Goal: Task Accomplishment & Management: Use online tool/utility

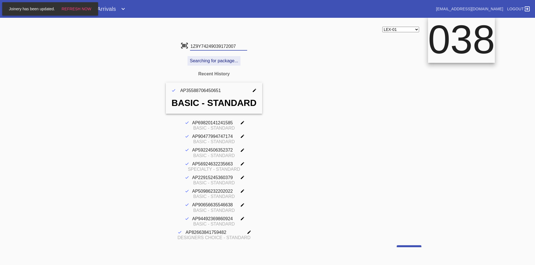
click at [197, 45] on input "1Z9Y74249039172007" at bounding box center [218, 46] width 57 height 8
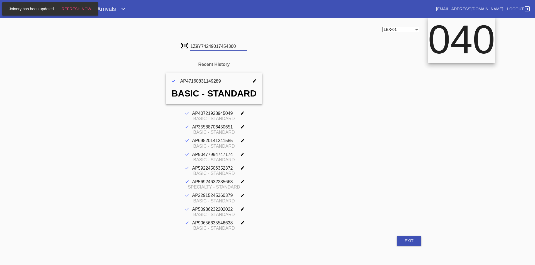
click at [197, 45] on input "1Z9Y74249017454360" at bounding box center [218, 46] width 57 height 8
click at [197, 45] on input "1Z9Y74249021581410" at bounding box center [218, 46] width 57 height 8
click at [197, 45] on input "1Z9Y74249037850144" at bounding box center [218, 46] width 57 height 8
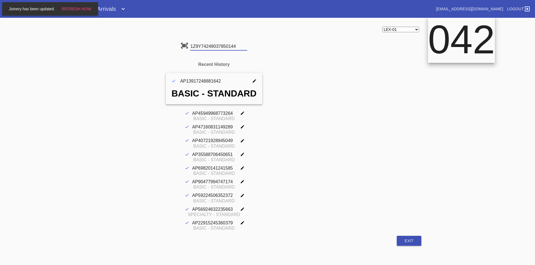
click at [197, 45] on input "1Z9Y74249037850144" at bounding box center [218, 46] width 57 height 8
click at [197, 45] on input "1Z9Y74249023880316" at bounding box center [218, 46] width 57 height 8
click at [197, 45] on input "1Z9Y74249033043621" at bounding box center [218, 46] width 57 height 8
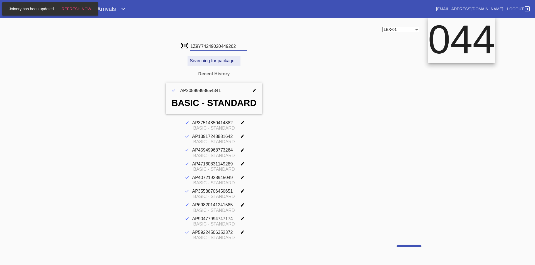
click at [204, 47] on input "1Z9Y74249020449262" at bounding box center [218, 46] width 57 height 8
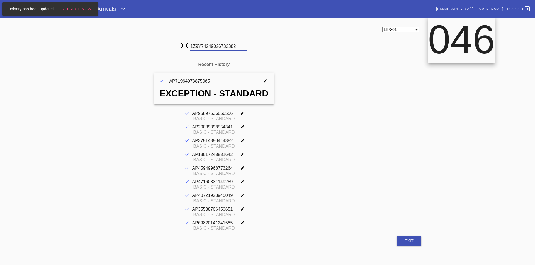
click at [211, 47] on input "1Z9Y74249026732382" at bounding box center [218, 46] width 57 height 8
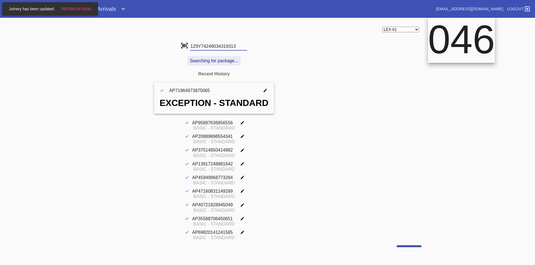
click at [211, 47] on input "1Z9Y74249034319313" at bounding box center [218, 46] width 57 height 8
click at [211, 47] on input "1Z9Y74249020200583" at bounding box center [218, 46] width 57 height 8
click at [211, 47] on input "1Z9Y74249015500018" at bounding box center [218, 46] width 57 height 8
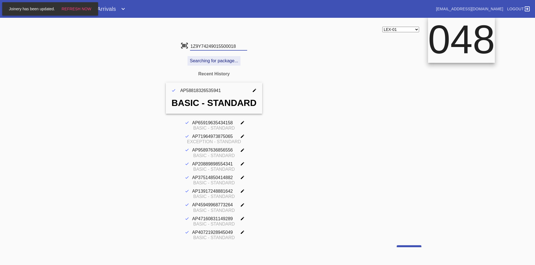
click at [211, 47] on input "1Z9Y74249015500018" at bounding box center [218, 46] width 57 height 8
click at [211, 47] on input "1Z9Y74249020528935" at bounding box center [218, 46] width 57 height 8
click at [211, 47] on input "1Z9Y74249005739647" at bounding box center [218, 46] width 57 height 8
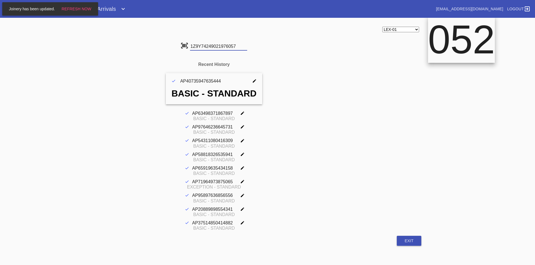
click at [211, 47] on input "1Z9Y74249021976057" at bounding box center [218, 46] width 57 height 8
click at [211, 47] on input "1Z9Y74249017712910" at bounding box center [218, 46] width 57 height 8
click at [211, 47] on input "1Z9Y74249025164597" at bounding box center [218, 46] width 57 height 8
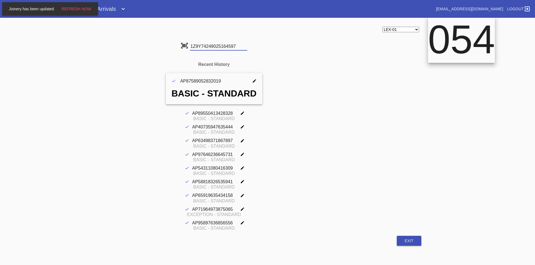
click at [211, 47] on input "1Z9Y74249025164597" at bounding box center [218, 46] width 57 height 8
click at [211, 47] on input "1Z9Y74249028266490" at bounding box center [218, 46] width 57 height 8
click at [211, 47] on input "1Z9Y74249032470591" at bounding box center [218, 46] width 57 height 8
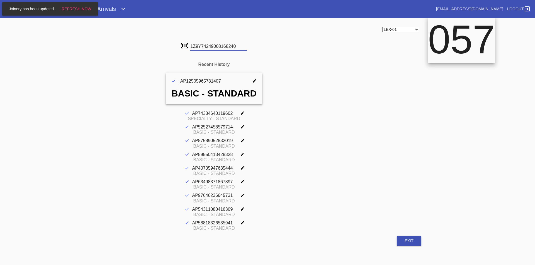
click at [211, 47] on input "1Z9Y74249008168240" at bounding box center [218, 46] width 57 height 8
click at [211, 47] on input "1Z9Y74249023490023" at bounding box center [218, 46] width 57 height 8
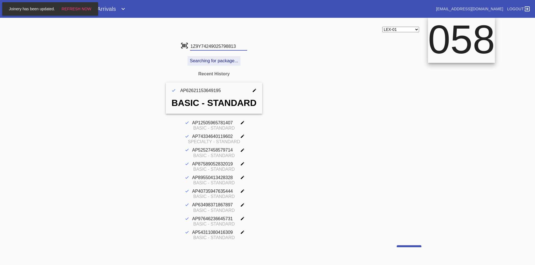
click at [211, 47] on input "1Z9Y74249025798813" at bounding box center [218, 46] width 57 height 8
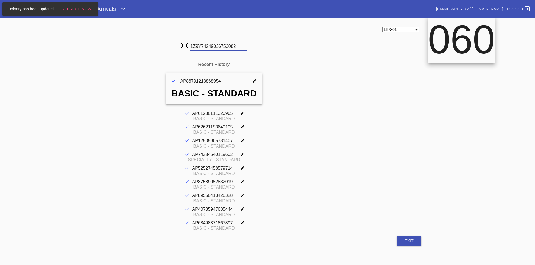
click at [210, 47] on input "1Z9Y74249036753082" at bounding box center [218, 46] width 57 height 8
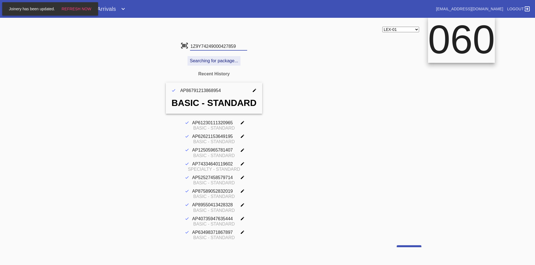
click at [210, 47] on input "1Z9Y74249000427859" at bounding box center [218, 46] width 57 height 8
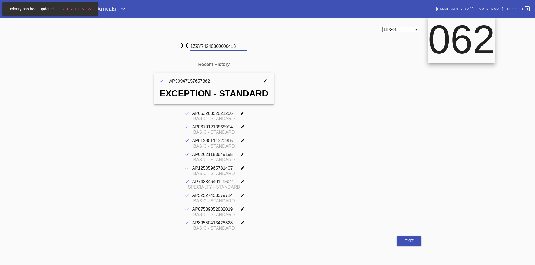
click at [210, 47] on input "1Z9Y74240300600413" at bounding box center [218, 46] width 57 height 8
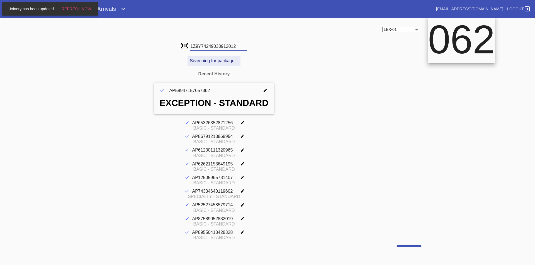
click at [197, 47] on input "1Z9Y74249033912012" at bounding box center [218, 46] width 57 height 8
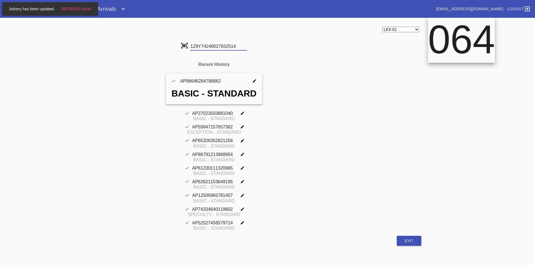
click at [197, 47] on input "1Z9Y74249027632514" at bounding box center [218, 46] width 57 height 8
click at [197, 47] on input "1Z9Y74249000013386" at bounding box center [218, 46] width 57 height 8
click at [197, 47] on input "1Z9Y74249003789114" at bounding box center [218, 46] width 57 height 8
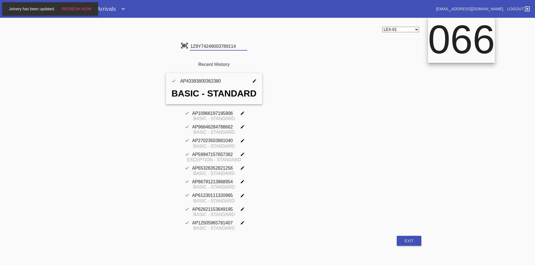
click at [197, 47] on input "1Z9Y74249003789114" at bounding box center [218, 46] width 57 height 8
click at [197, 42] on md-input-container "1Z9Y74249027983323" at bounding box center [213, 46] width 67 height 9
click at [196, 47] on input "1Z9Y74249027983323" at bounding box center [218, 46] width 57 height 8
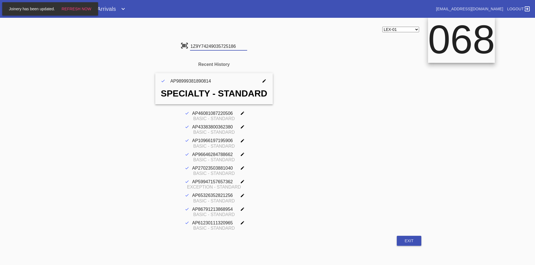
click at [191, 45] on input "1Z9Y74249035725186" at bounding box center [218, 46] width 57 height 8
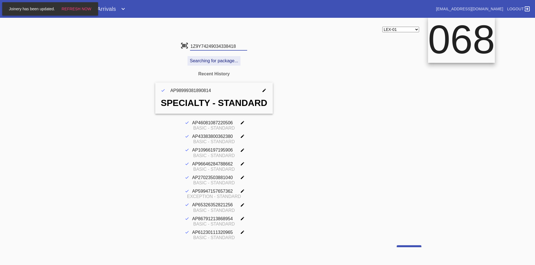
click at [191, 45] on input "1Z9Y74249034338418" at bounding box center [218, 46] width 57 height 8
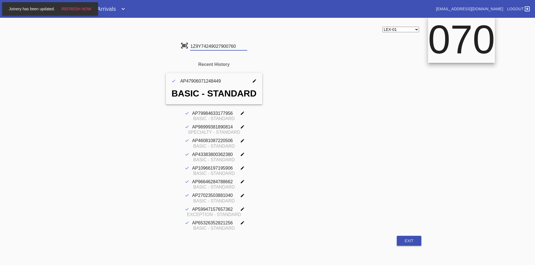
click at [191, 45] on input "1Z9Y74249027900760" at bounding box center [218, 46] width 57 height 8
click at [191, 45] on input "1Z9Y74249009765629" at bounding box center [218, 46] width 57 height 8
click at [191, 45] on input "1Z9Y74249008945418" at bounding box center [218, 46] width 57 height 8
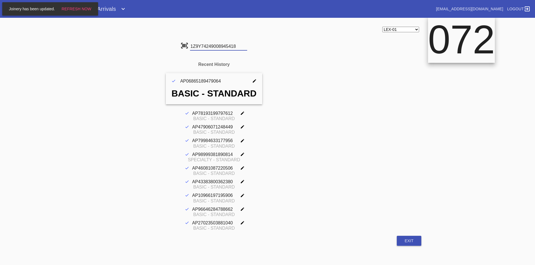
click at [191, 45] on input "1Z9Y74249008945418" at bounding box center [218, 46] width 57 height 8
click at [191, 45] on input "1Z9Y74249000675813" at bounding box center [218, 46] width 57 height 8
type input "1Z9Y74249031040619"
click at [191, 45] on input "1Z9Y74249031040619" at bounding box center [218, 46] width 57 height 8
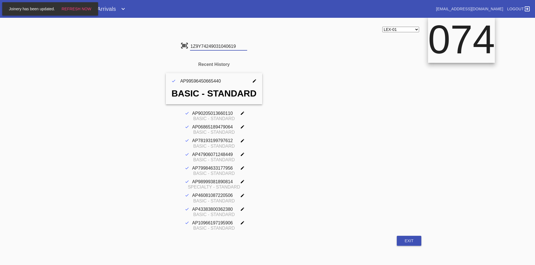
click at [191, 45] on input "1Z9Y74249031040619" at bounding box center [218, 46] width 57 height 8
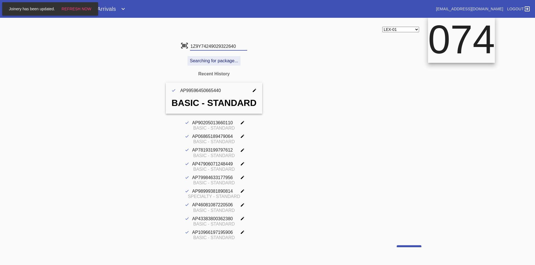
click at [191, 45] on input "1Z9Y74249029322640" at bounding box center [218, 46] width 57 height 8
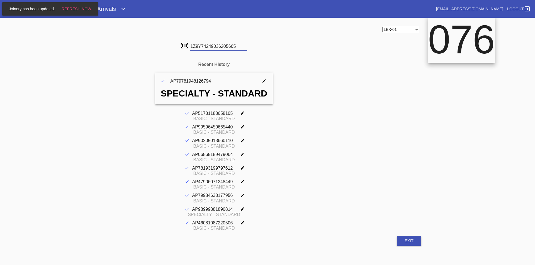
click at [191, 45] on input "1Z9Y74249036205665" at bounding box center [218, 46] width 57 height 8
click at [209, 48] on input "1Z9Y74249034871403" at bounding box center [218, 46] width 57 height 8
click at [209, 48] on input "1Z9Y74249014341826" at bounding box center [218, 46] width 57 height 8
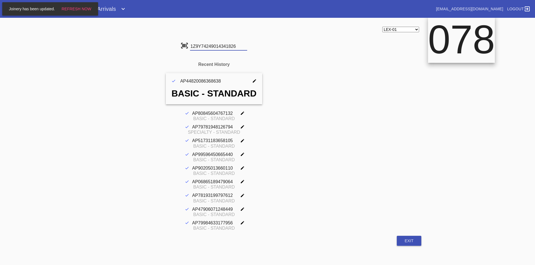
click at [209, 48] on input "1Z9Y74249014341826" at bounding box center [218, 46] width 57 height 8
click at [209, 48] on input "1Z9Y74249037559862" at bounding box center [218, 46] width 57 height 8
click at [209, 48] on input "1Z9Y74249004274301" at bounding box center [218, 46] width 57 height 8
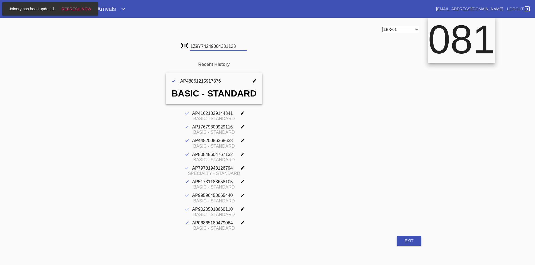
click at [209, 48] on input "1Z9Y74249004331123" at bounding box center [218, 46] width 57 height 8
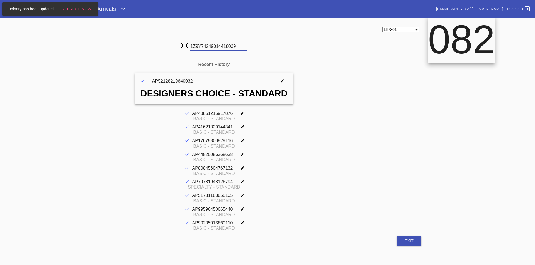
click at [209, 48] on input "1Z9Y74249014418039" at bounding box center [218, 46] width 57 height 8
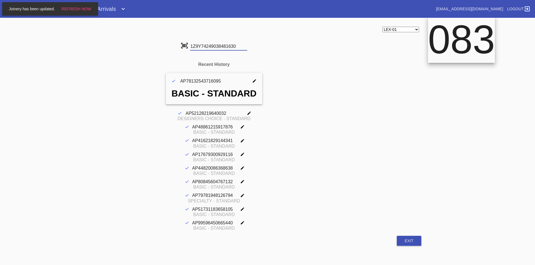
click at [209, 48] on input "1Z9Y74249038481630" at bounding box center [218, 46] width 57 height 8
click at [209, 48] on input "1Z9Y74249006905661" at bounding box center [218, 46] width 57 height 8
click at [209, 48] on input "1Z9Y74249012835145" at bounding box center [218, 46] width 57 height 8
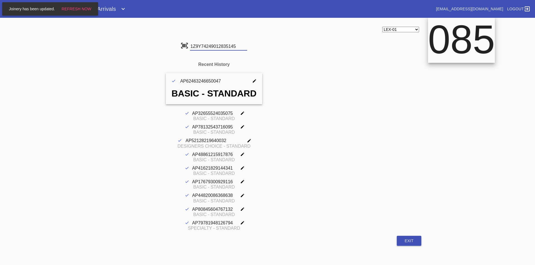
click at [209, 48] on input "1Z9Y74249012835145" at bounding box center [218, 46] width 57 height 8
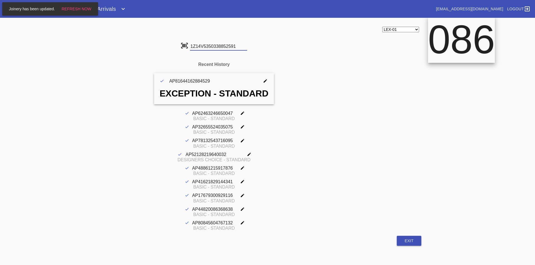
click at [209, 48] on input "1Z14V5350338852591" at bounding box center [218, 46] width 57 height 8
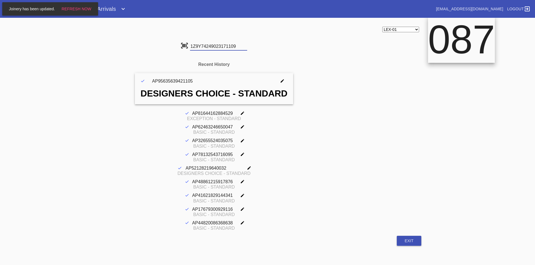
click at [209, 48] on input "1Z9Y74249023171109" at bounding box center [218, 46] width 57 height 8
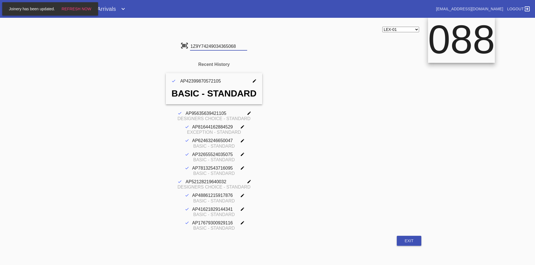
click at [209, 48] on input "1Z9Y74249034365068" at bounding box center [218, 46] width 57 height 8
click at [209, 48] on input "1Z9Y74249000176586" at bounding box center [218, 46] width 57 height 8
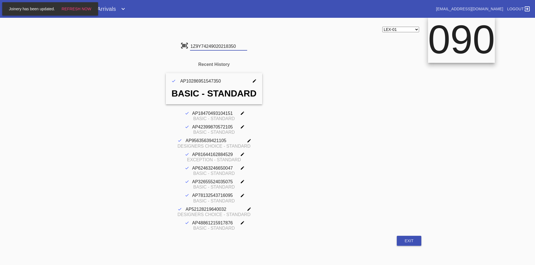
click at [209, 48] on input "1Z9Y74249020218350" at bounding box center [218, 46] width 57 height 8
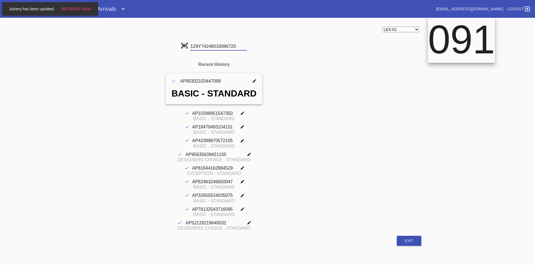
click at [209, 48] on input "1Z9Y74249018086720" at bounding box center [218, 46] width 57 height 8
click at [209, 48] on input "1Z9Y74249016804028" at bounding box center [218, 46] width 57 height 8
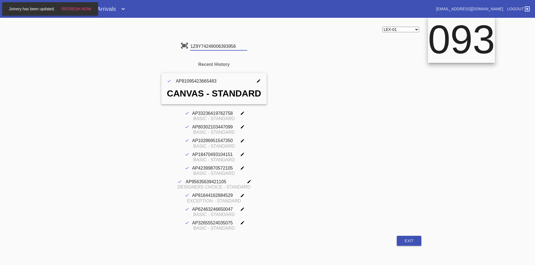
click at [209, 48] on input "1Z9Y74249006393956" at bounding box center [218, 46] width 57 height 8
click at [209, 48] on input "1Z9Y74249035716409" at bounding box center [218, 46] width 57 height 8
click at [209, 48] on input "1Z9Y74249006038821" at bounding box center [218, 46] width 57 height 8
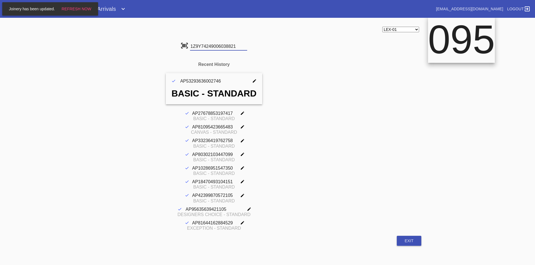
click at [209, 48] on input "1Z9Y74249006038821" at bounding box center [218, 46] width 57 height 8
click at [209, 48] on input "1Z9Y74249006079000" at bounding box center [218, 46] width 57 height 8
click at [209, 48] on input "1Z9Y7424YN38319998" at bounding box center [218, 46] width 57 height 8
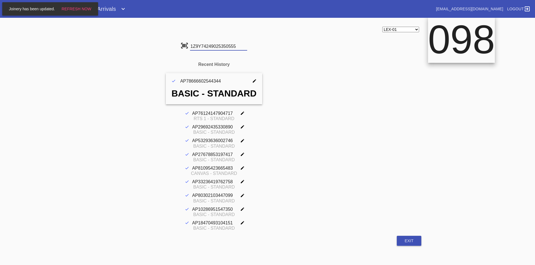
click at [209, 48] on input "1Z9Y74249025350555" at bounding box center [218, 46] width 57 height 8
click at [209, 48] on input "1Z9Y74249002601317" at bounding box center [218, 46] width 57 height 8
click at [199, 50] on input "1Z9Y74249020739190" at bounding box center [218, 46] width 57 height 8
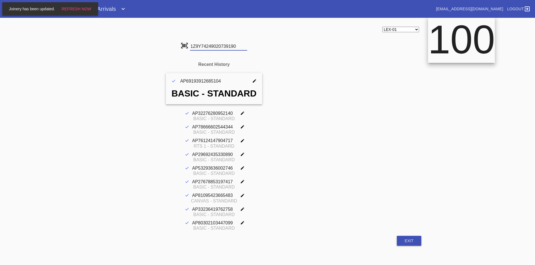
click at [199, 50] on input "1Z9Y74249020739190" at bounding box center [218, 46] width 57 height 8
click at [199, 50] on input "1Z9Y74249002840550" at bounding box center [218, 46] width 57 height 8
click at [199, 50] on input "1Z9Y74249008117376" at bounding box center [218, 46] width 57 height 8
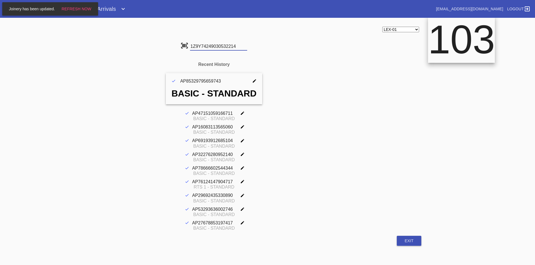
click at [199, 50] on input "1Z9Y74249030532214" at bounding box center [218, 46] width 57 height 8
click at [199, 50] on input "1Z9Y74249009246207" at bounding box center [218, 46] width 57 height 8
click at [199, 50] on input "1Z9Y74249009125203" at bounding box center [218, 46] width 57 height 8
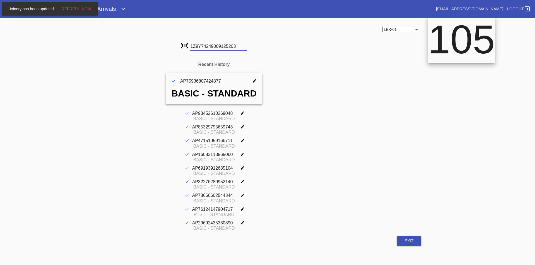
click at [199, 50] on input "1Z9Y74249009125203" at bounding box center [218, 46] width 57 height 8
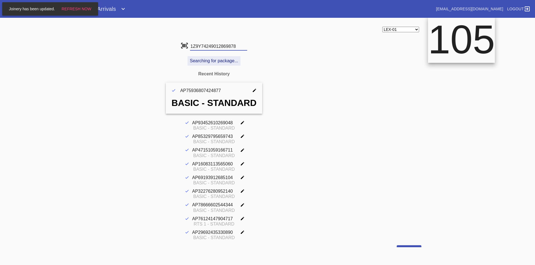
click at [199, 50] on input "1Z9Y74249012869878" at bounding box center [218, 46] width 57 height 8
click at [199, 50] on input "1Z9Y74249035839830" at bounding box center [218, 46] width 57 height 8
click at [199, 50] on input "1Z9Y74249024345894" at bounding box center [218, 46] width 57 height 8
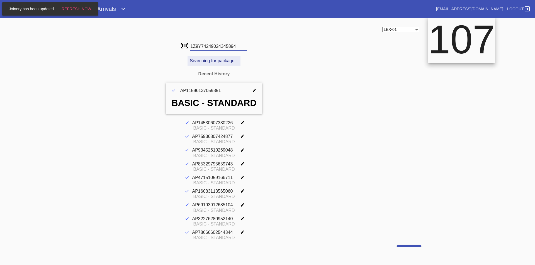
click at [199, 50] on input "1Z9Y74249024345894" at bounding box center [218, 46] width 57 height 8
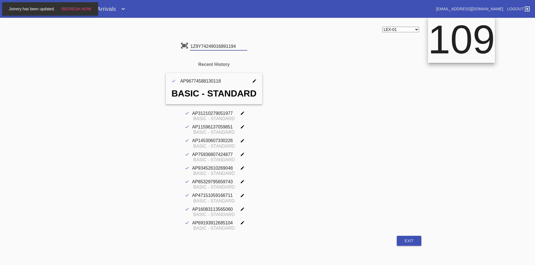
click at [199, 50] on input "1Z9Y74249016891194" at bounding box center [218, 46] width 57 height 8
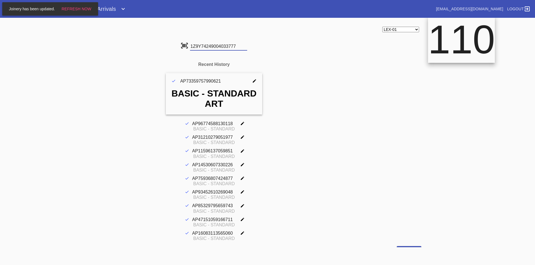
click at [199, 50] on input "1Z9Y74249004033777" at bounding box center [218, 46] width 57 height 8
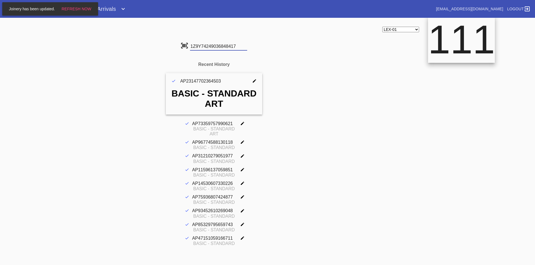
click at [199, 50] on input "1Z9Y74249036848417" at bounding box center [218, 46] width 57 height 8
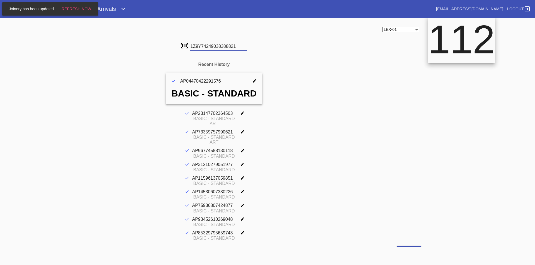
click at [199, 50] on input "1Z9Y74249038388821" at bounding box center [218, 46] width 57 height 8
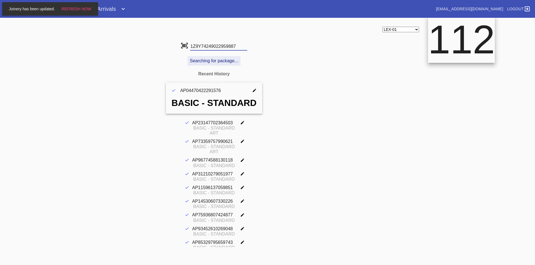
click at [200, 45] on input "1Z9Y74249022959887" at bounding box center [218, 46] width 57 height 8
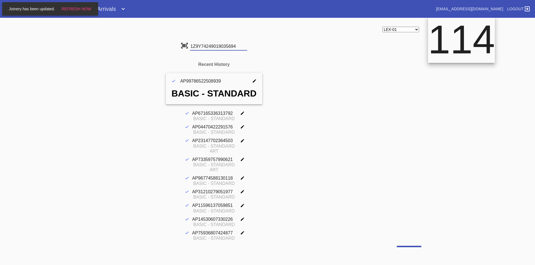
click at [200, 45] on input "1Z9Y74249019035694" at bounding box center [218, 46] width 57 height 8
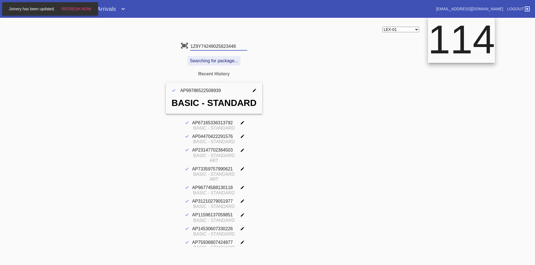
click at [200, 45] on input "1Z9Y74249025623448" at bounding box center [218, 46] width 57 height 8
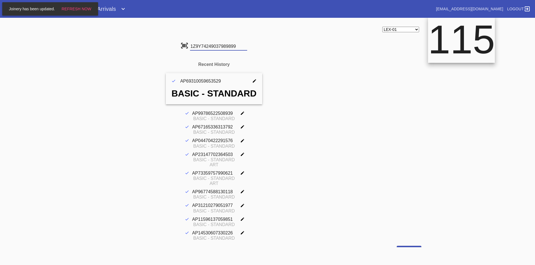
type input "1Z9Y74249037989899"
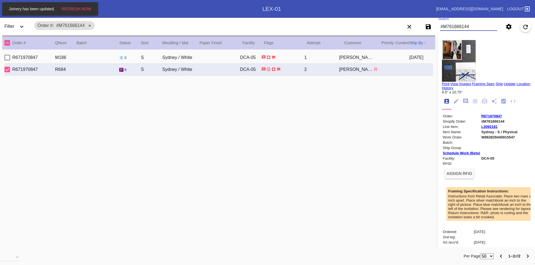
drag, startPoint x: 475, startPoint y: 25, endPoint x: 456, endPoint y: 26, distance: 19.0
click at [456, 26] on input "#M761666144" at bounding box center [468, 27] width 57 height 8
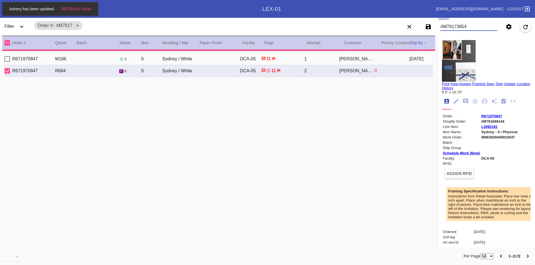
type input "#M761738544"
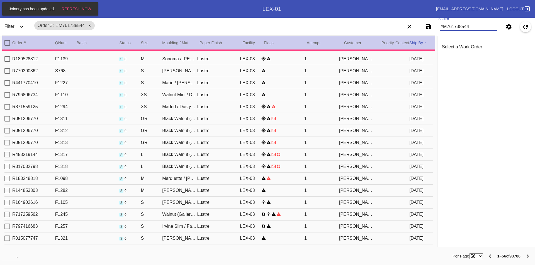
type input "2.5"
type input "0.1875"
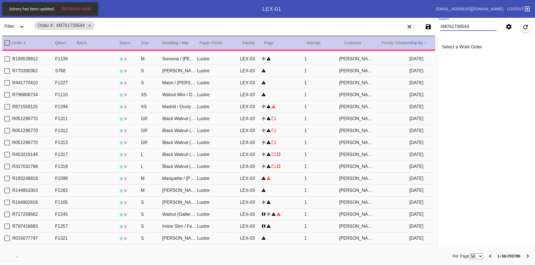
type input "12.0"
type input "9.0"
type input "8/6/2025"
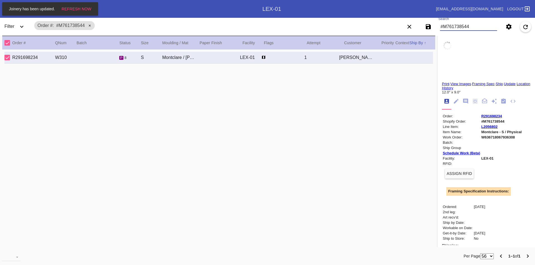
type textarea "Ash, Sara, Otto Van Gogh Museum, Amsterdam, July 2025 Seascape near Les Saintes…"
type input "#M761738544"
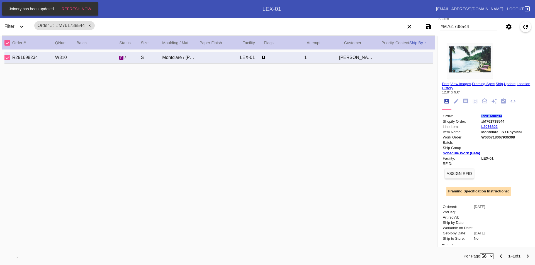
drag, startPoint x: 502, startPoint y: 115, endPoint x: 476, endPoint y: 114, distance: 25.9
click at [481, 114] on td "R291698234" at bounding box center [501, 116] width 41 height 5
copy link "R291698234"
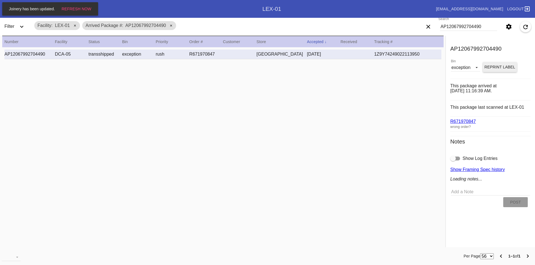
click at [457, 25] on input "AP12067992704490" at bounding box center [468, 27] width 57 height 8
type input "AP71964973875065"
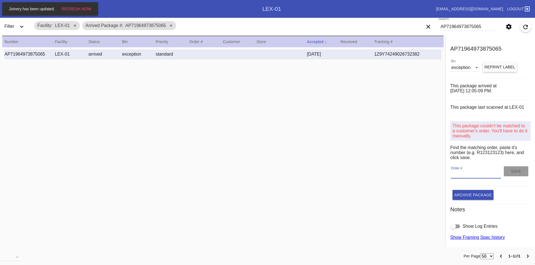
paste input "R291698234"
type input "R291698234"
click at [503, 170] on button "Save" at bounding box center [515, 171] width 25 height 10
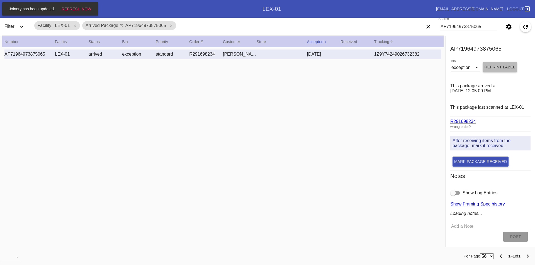
click at [489, 66] on span "Reprint Label" at bounding box center [499, 67] width 31 height 4
click at [459, 27] on input "AP71964973875065" at bounding box center [468, 27] width 57 height 8
type input "AP59947157657362"
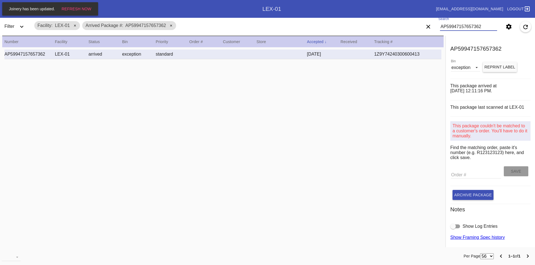
click at [462, 175] on input "Order #" at bounding box center [475, 174] width 50 height 8
type input "R189235340"
click at [513, 171] on button "Save" at bounding box center [515, 171] width 25 height 10
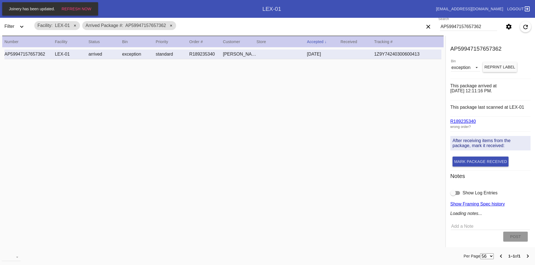
click at [495, 66] on span "Reprint Label" at bounding box center [499, 67] width 31 height 4
